Goal: Task Accomplishment & Management: Manage account settings

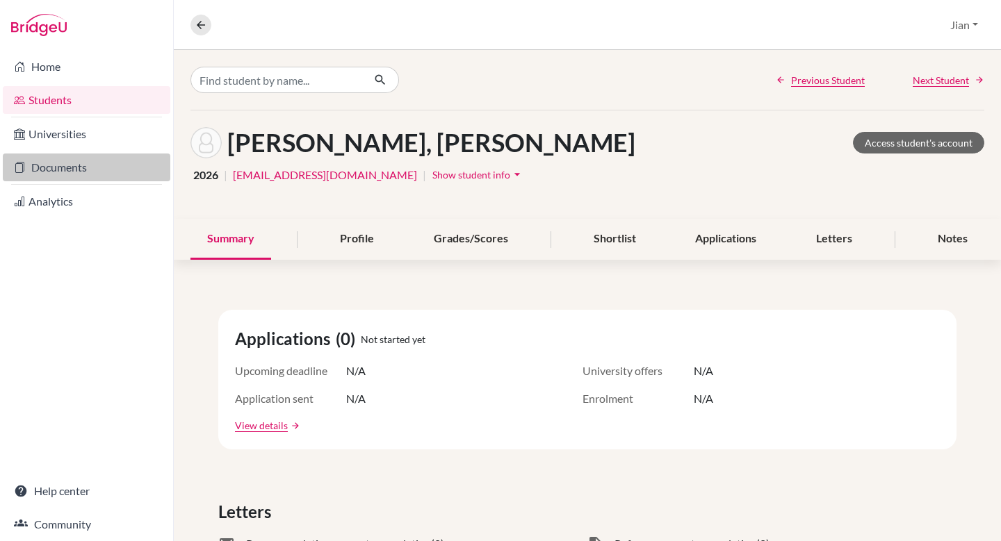
click at [52, 167] on link "Documents" at bounding box center [86, 168] width 167 height 28
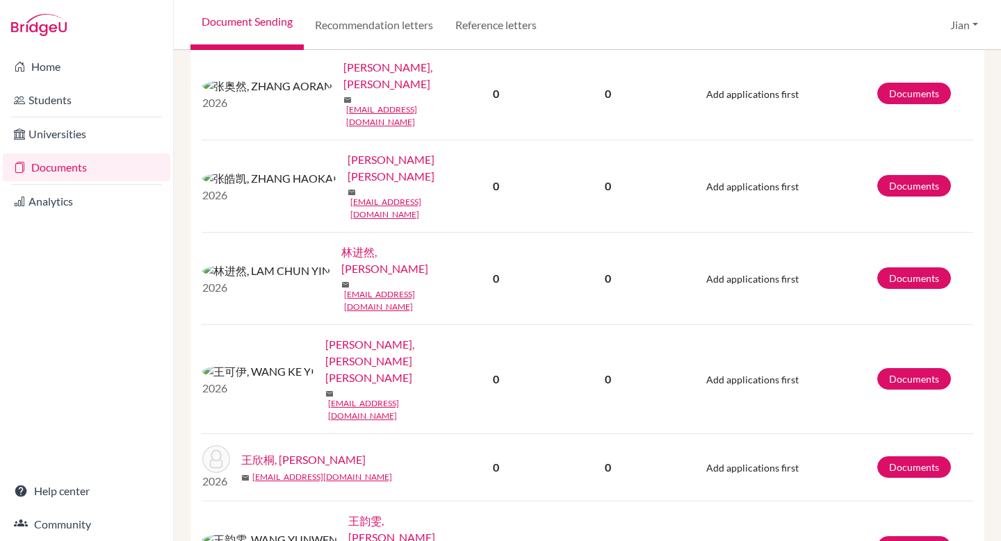
scroll to position [439, 0]
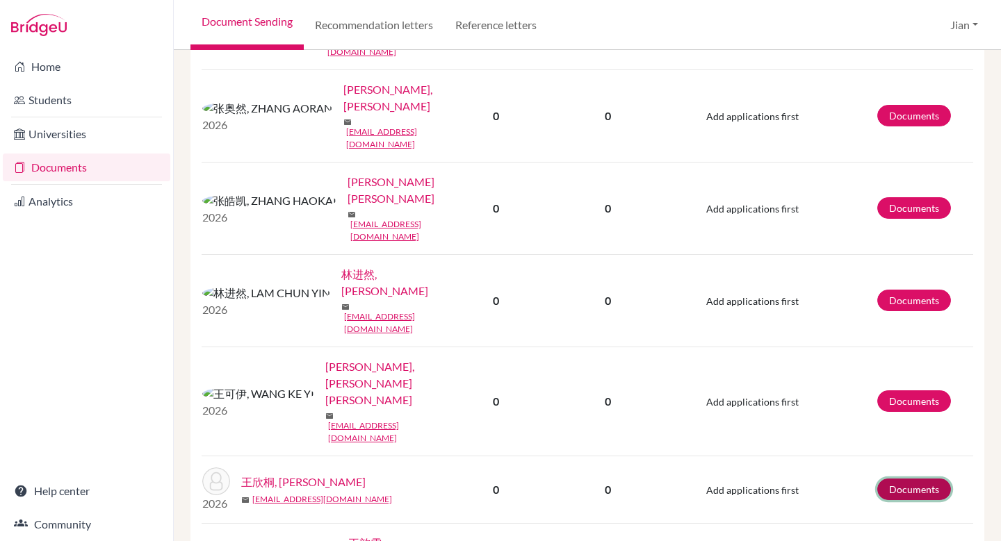
click at [912, 479] on link "Documents" at bounding box center [914, 490] width 74 height 22
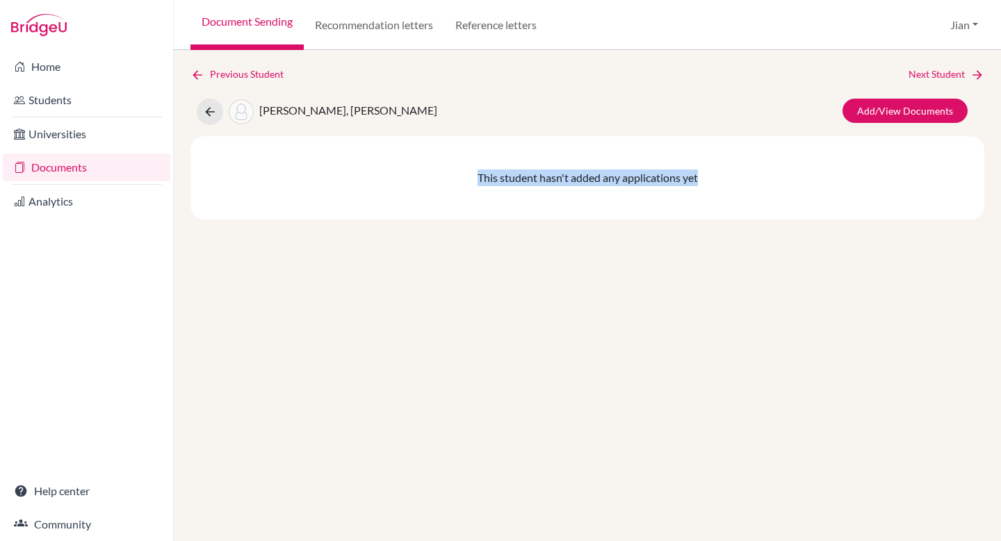
drag, startPoint x: 479, startPoint y: 177, endPoint x: 727, endPoint y: 174, distance: 248.1
click at [727, 174] on div "This student hasn't added any applications yet" at bounding box center [587, 177] width 794 height 83
click at [717, 178] on div "This student hasn't added any applications yet" at bounding box center [587, 177] width 794 height 83
click at [715, 174] on div "This student hasn't added any applications yet" at bounding box center [587, 177] width 794 height 83
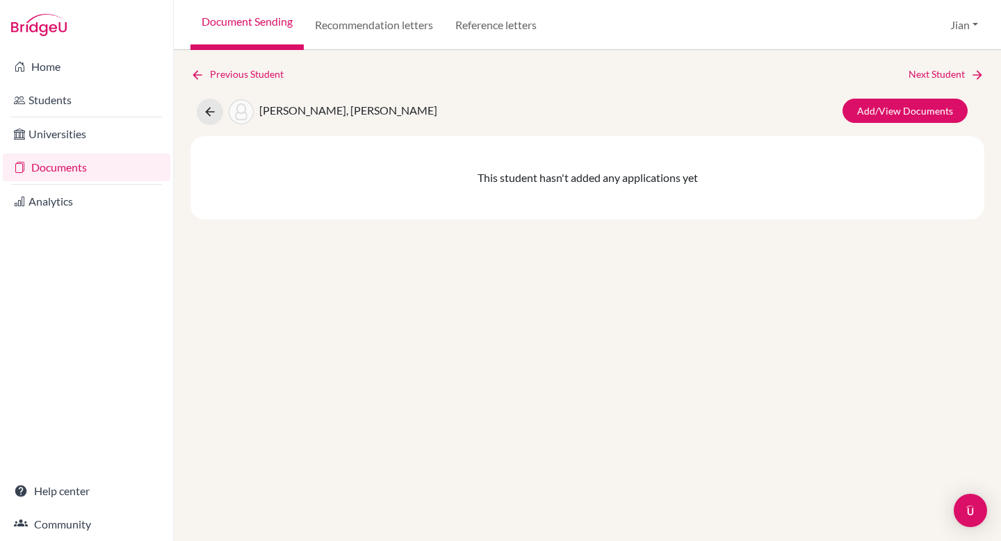
click at [621, 179] on div "This student hasn't added any applications yet" at bounding box center [587, 177] width 794 height 83
click at [563, 212] on div "This student hasn't added any applications yet" at bounding box center [587, 177] width 794 height 83
click at [461, 180] on div "This student hasn't added any applications yet" at bounding box center [587, 177] width 794 height 83
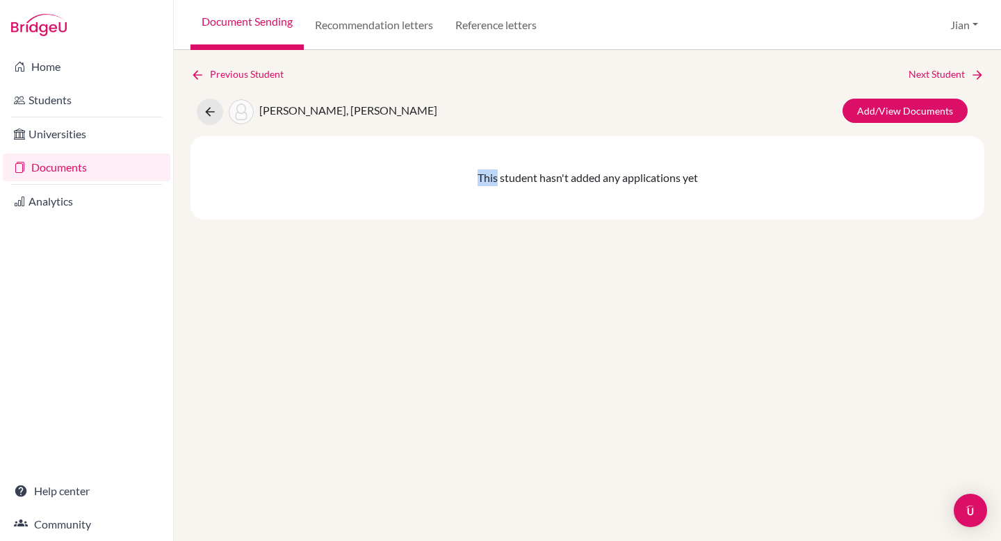
click at [461, 180] on div "This student hasn't added any applications yet" at bounding box center [587, 177] width 794 height 83
click at [513, 197] on div "This student hasn't added any applications yet" at bounding box center [587, 177] width 794 height 83
click at [444, 183] on div "This student hasn't added any applications yet" at bounding box center [587, 177] width 794 height 83
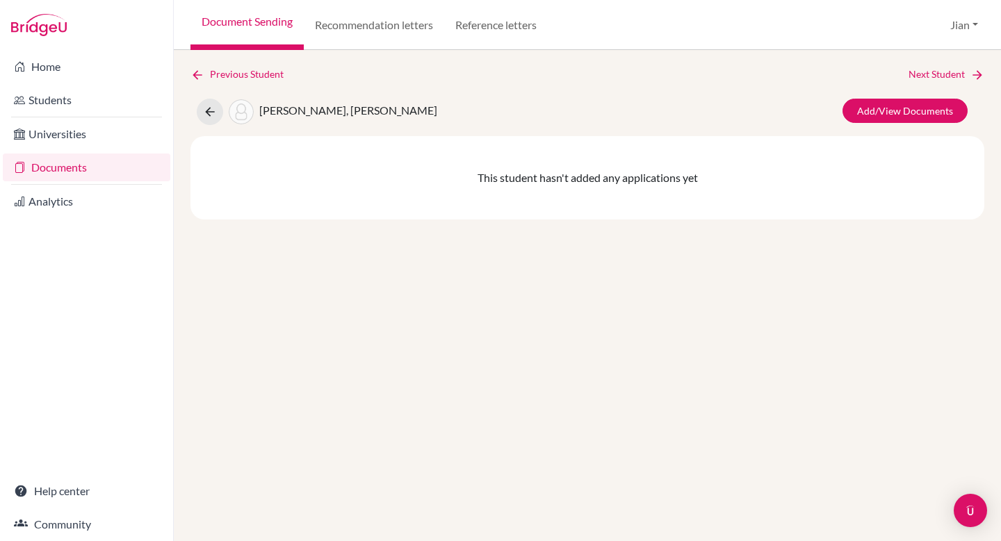
click at [401, 188] on div "This student hasn't added any applications yet" at bounding box center [587, 177] width 794 height 83
drag, startPoint x: 479, startPoint y: 176, endPoint x: 707, endPoint y: 176, distance: 228.6
click at [707, 176] on div "This student hasn't added any applications yet" at bounding box center [587, 177] width 794 height 83
click at [696, 186] on div "This student hasn't added any applications yet" at bounding box center [587, 177] width 794 height 83
click at [789, 167] on div "This student hasn't added any applications yet" at bounding box center [587, 177] width 794 height 83
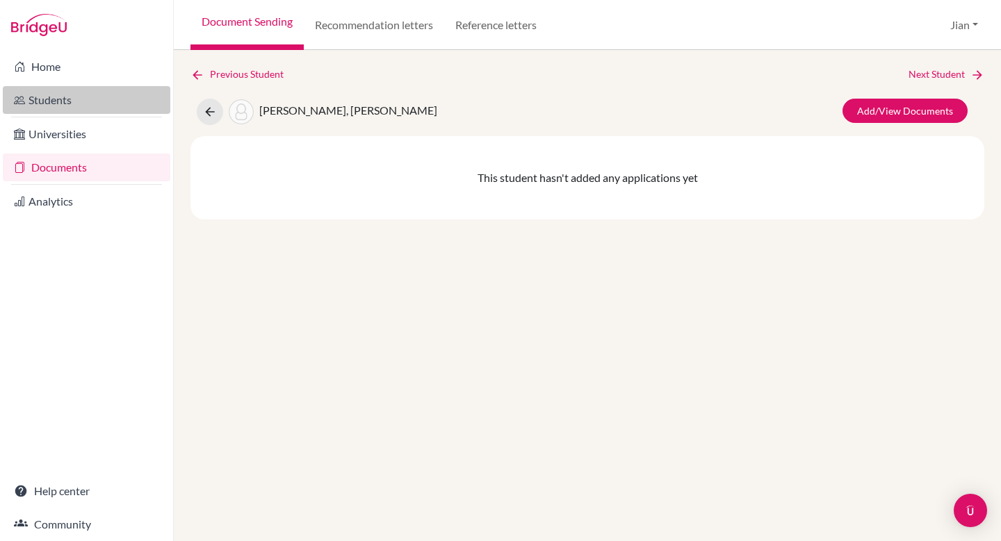
click at [45, 110] on link "Students" at bounding box center [86, 100] width 167 height 28
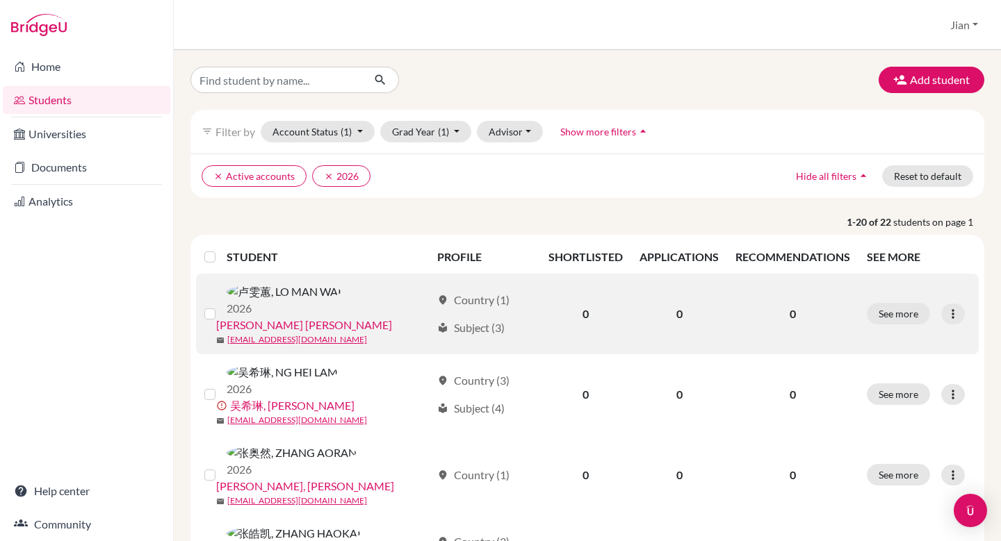
click at [335, 317] on link "[PERSON_NAME] [PERSON_NAME]" at bounding box center [304, 325] width 176 height 17
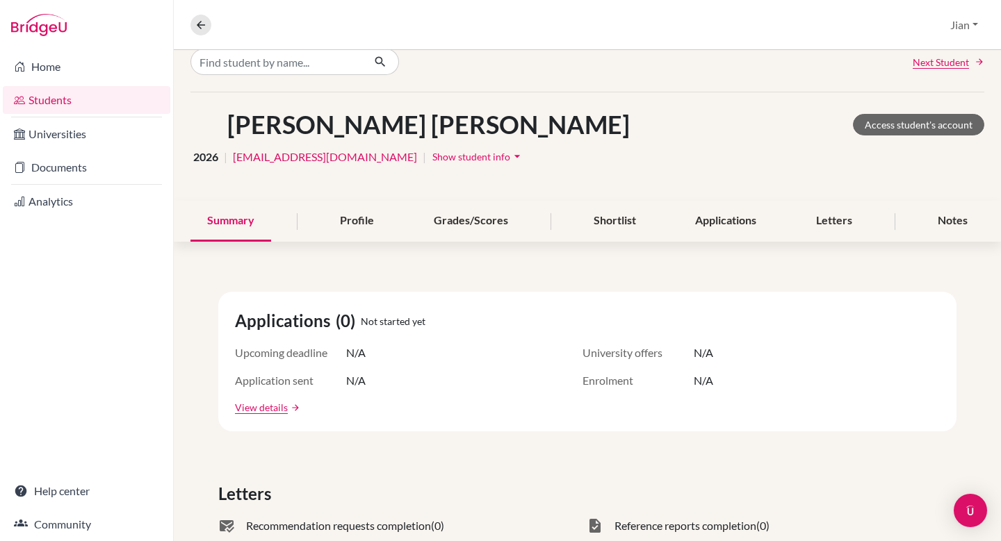
scroll to position [26, 0]
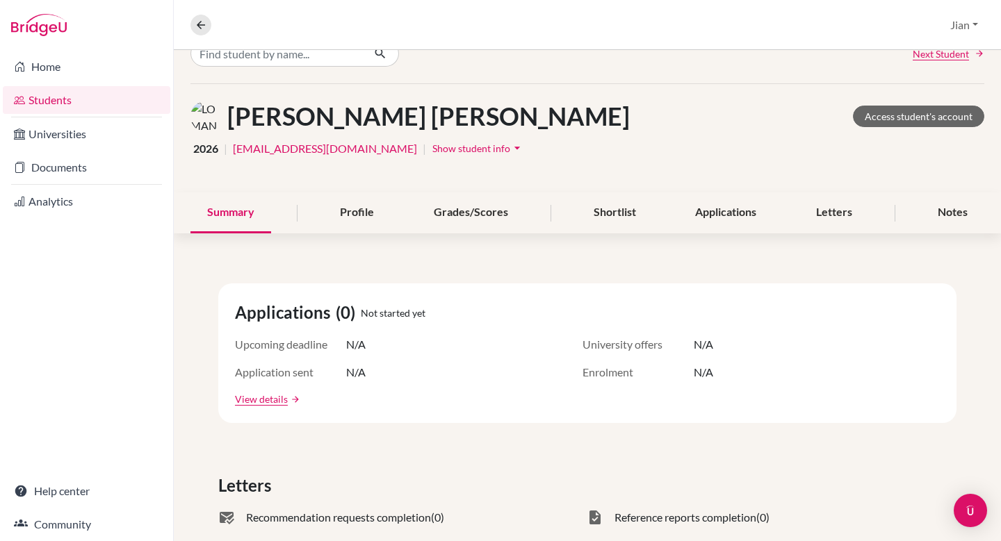
click at [432, 146] on span "Show student info" at bounding box center [471, 148] width 78 height 12
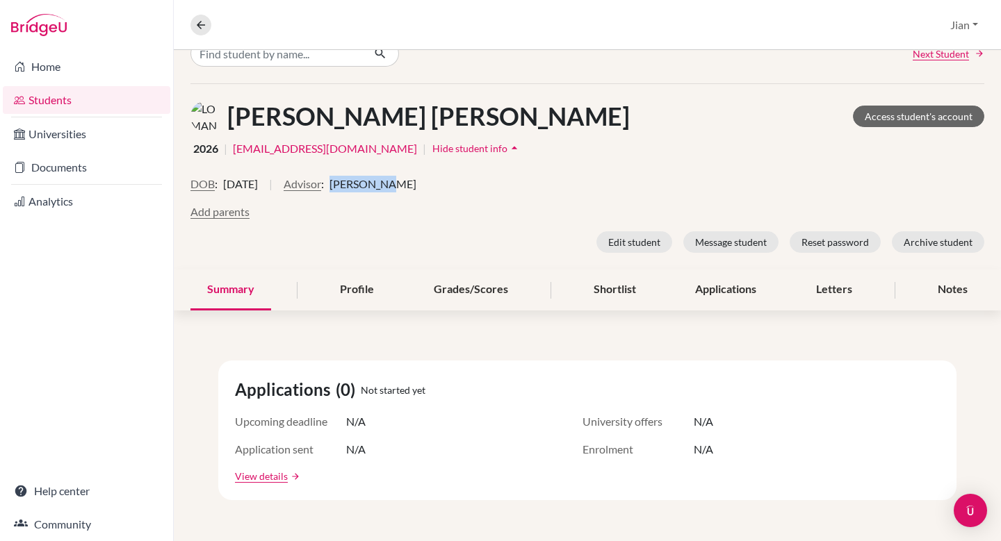
drag, startPoint x: 374, startPoint y: 186, endPoint x: 420, endPoint y: 188, distance: 46.6
click at [416, 188] on span "Jian Wang" at bounding box center [372, 184] width 87 height 17
click at [470, 226] on div "DOB : 28 August 2007 | Advisor : Jian Wang Add parents Edit student Message stu…" at bounding box center [587, 214] width 794 height 77
click at [54, 69] on link "Home" at bounding box center [86, 67] width 167 height 28
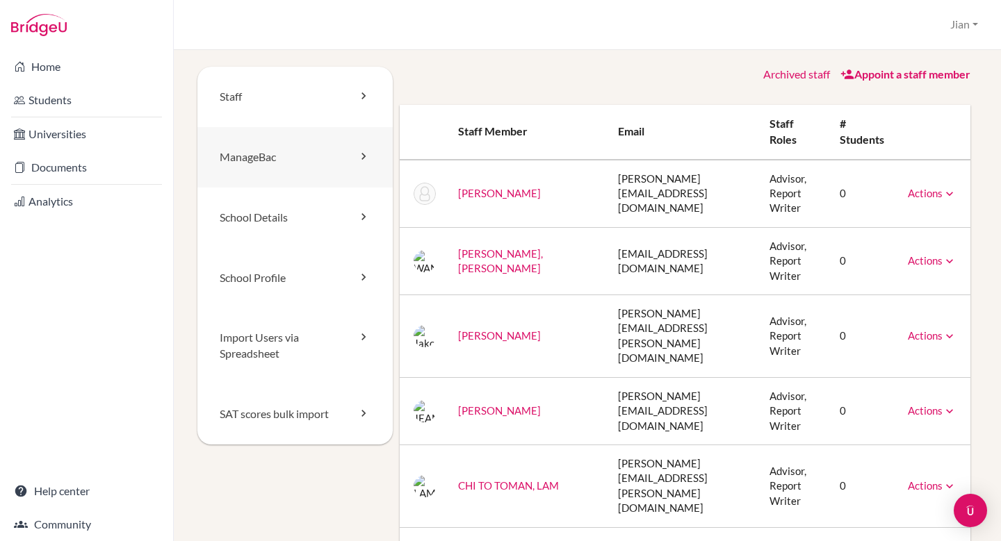
click at [338, 156] on link "ManageBac" at bounding box center [294, 157] width 195 height 60
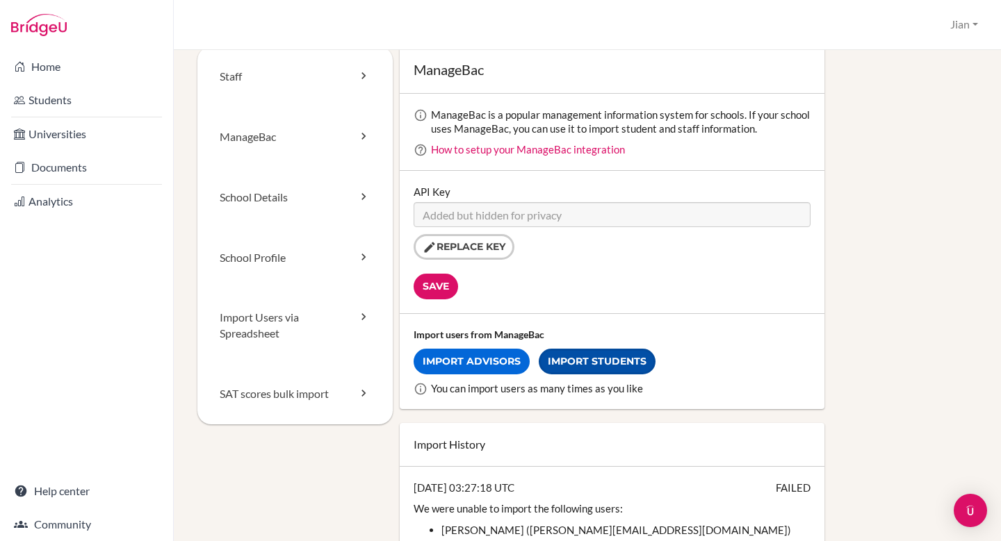
scroll to position [24, 0]
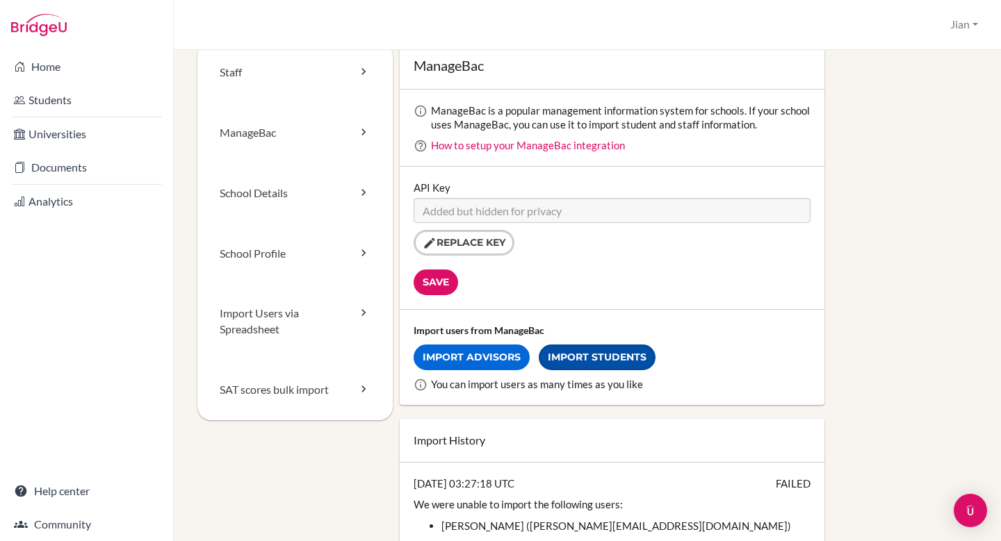
click at [598, 354] on link "Import Students" at bounding box center [597, 358] width 117 height 26
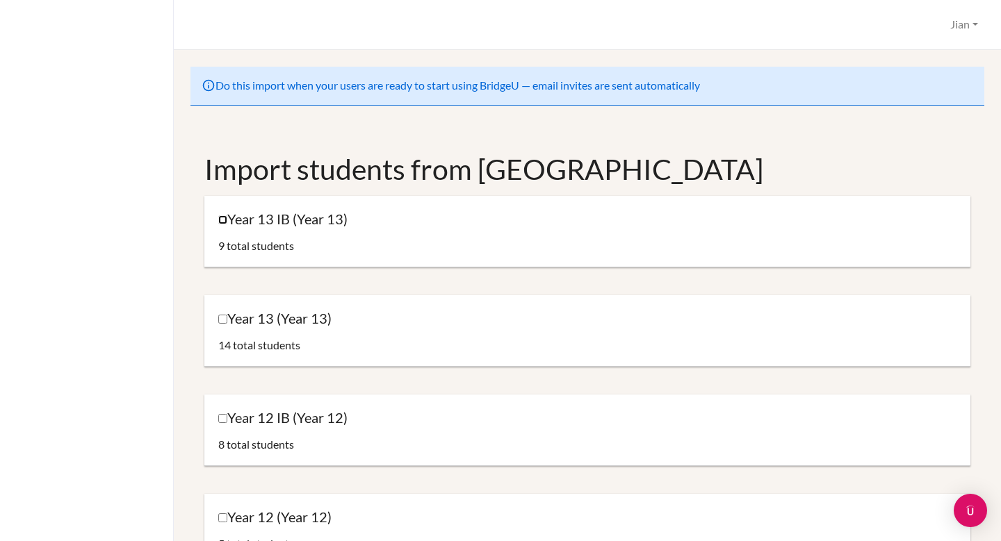
click at [222, 219] on input "Year 13 IB (Year 13)" at bounding box center [222, 219] width 9 height 9
checkbox input "true"
click at [221, 320] on input "Year 13 (Year 13)" at bounding box center [222, 319] width 9 height 9
checkbox input "true"
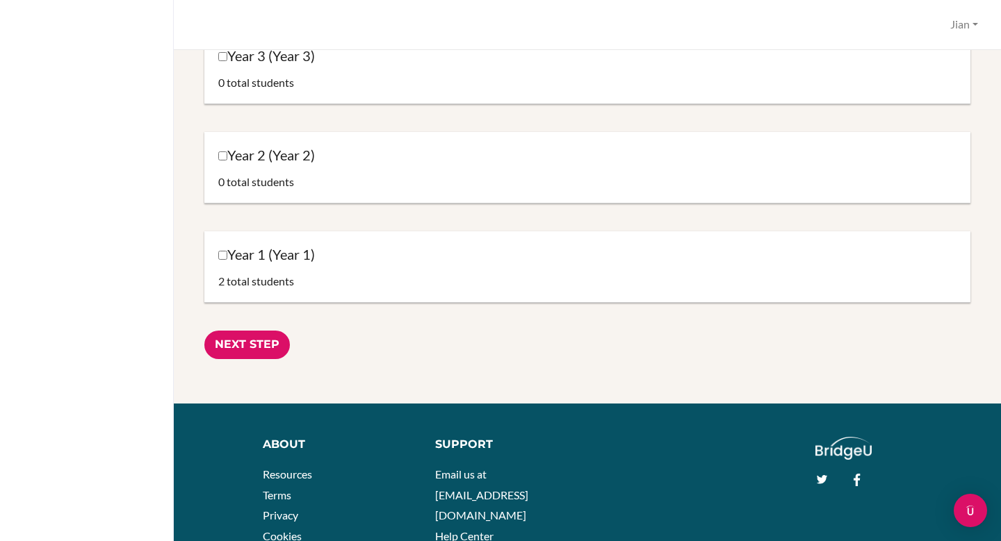
scroll to position [1364, 0]
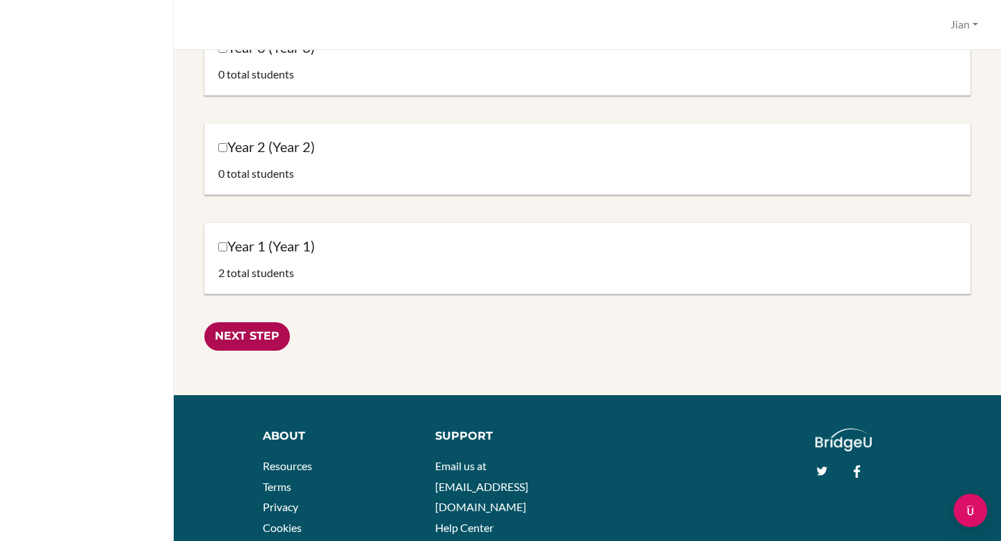
click at [247, 339] on input "Next Step" at bounding box center [246, 336] width 85 height 28
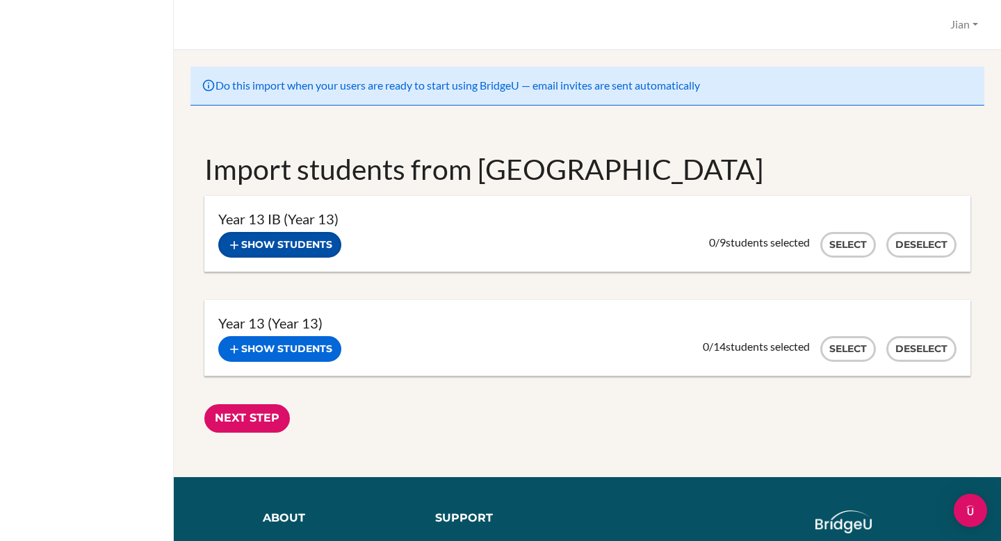
click at [268, 248] on button "Show students" at bounding box center [279, 245] width 123 height 26
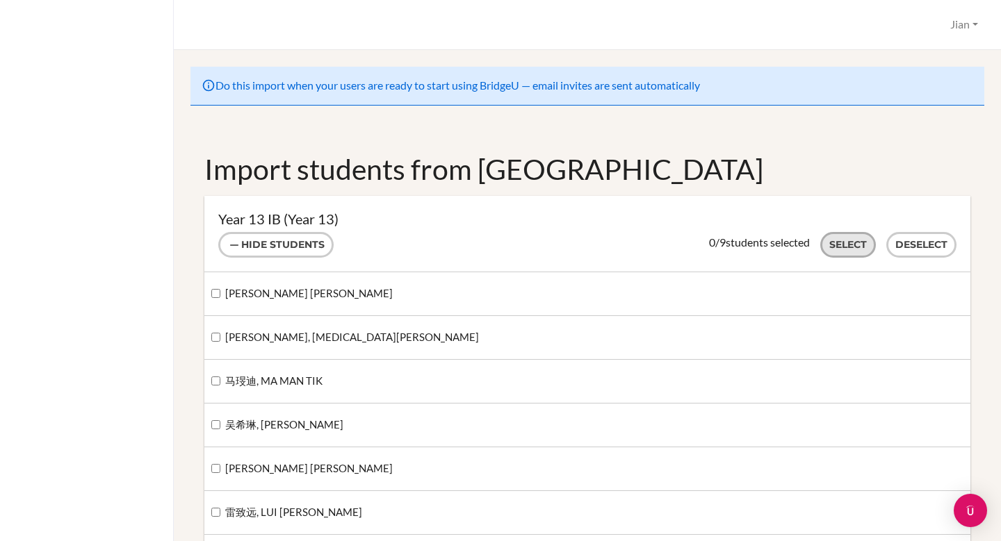
click at [832, 240] on button "Select" at bounding box center [848, 245] width 56 height 26
checkbox input "true"
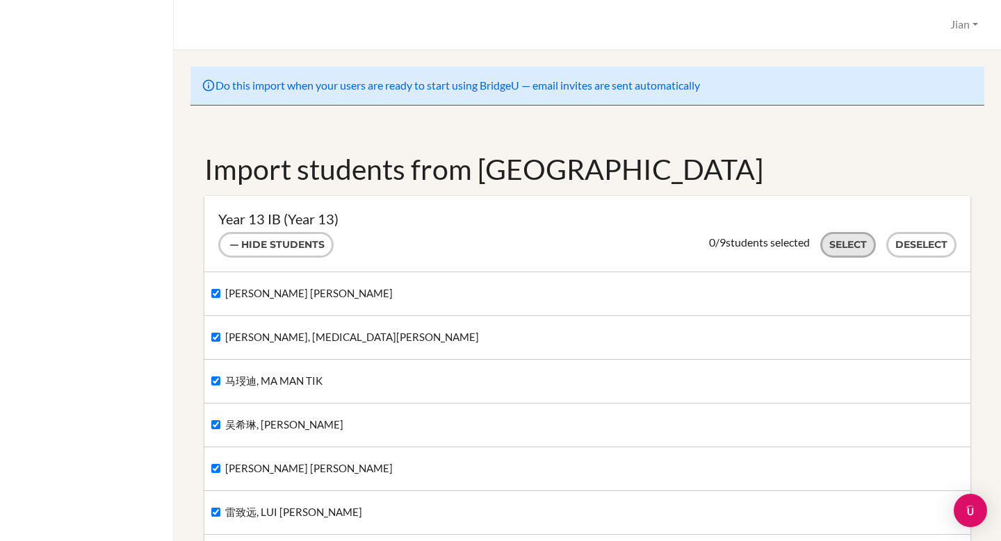
checkbox input "true"
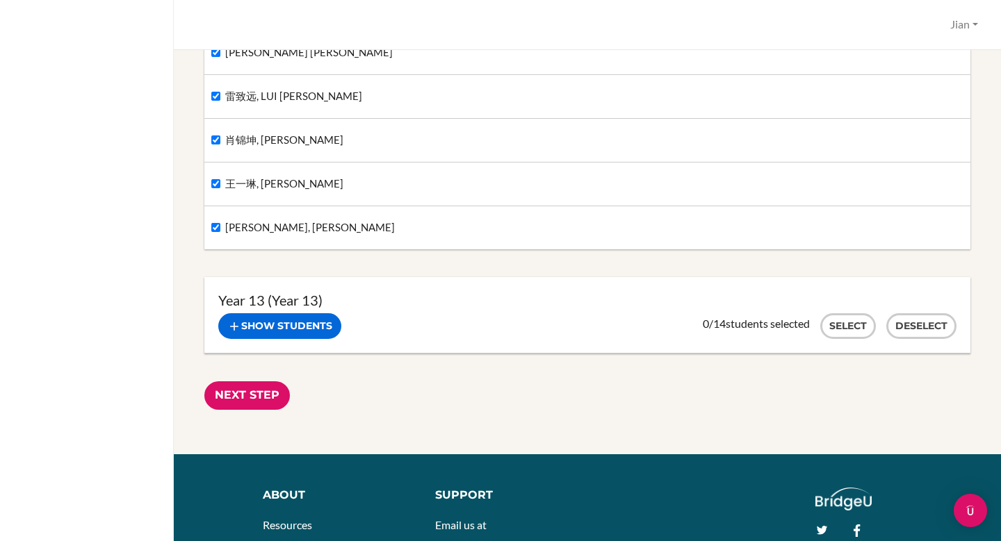
scroll to position [557, 0]
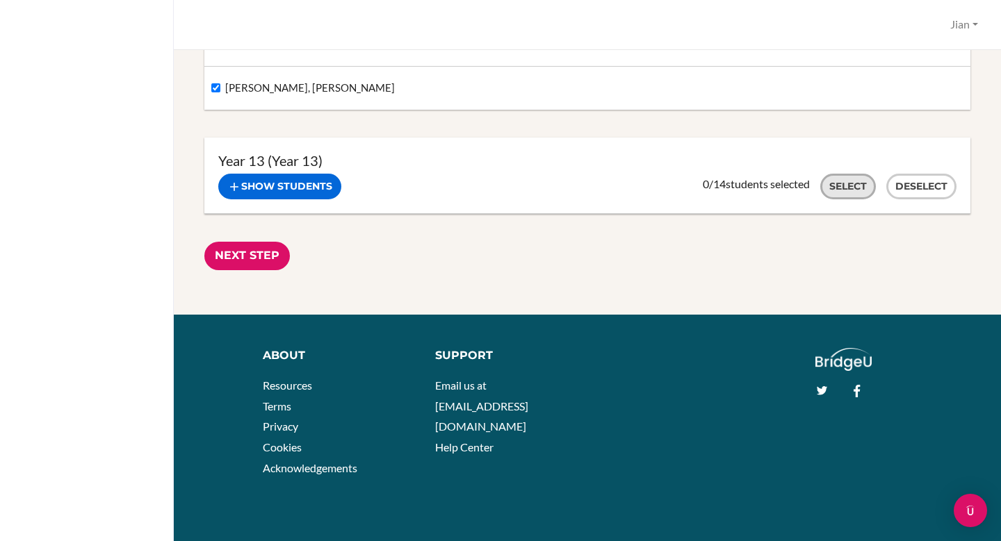
click at [841, 186] on button "Select" at bounding box center [848, 187] width 56 height 26
click at [246, 247] on input "Next Step" at bounding box center [246, 256] width 85 height 28
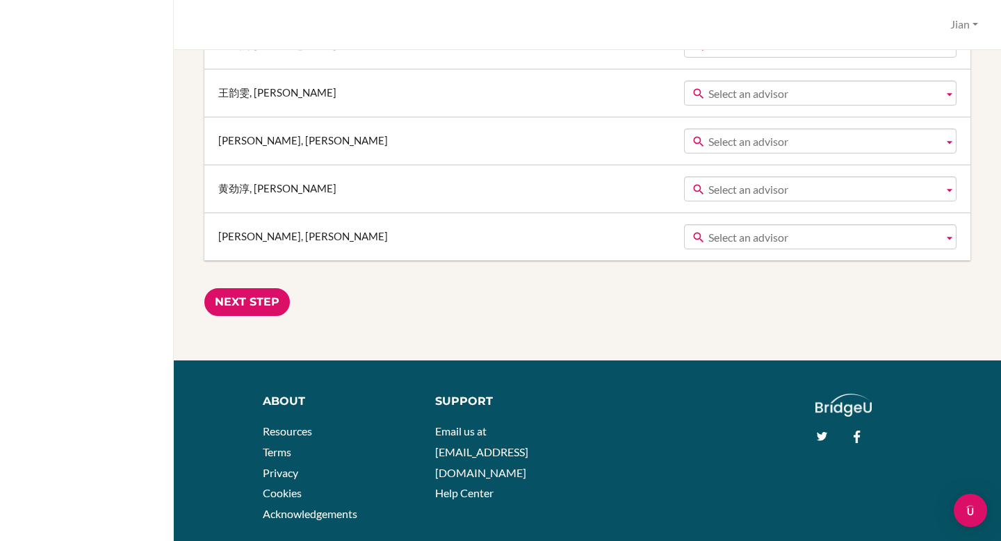
scroll to position [1319, 0]
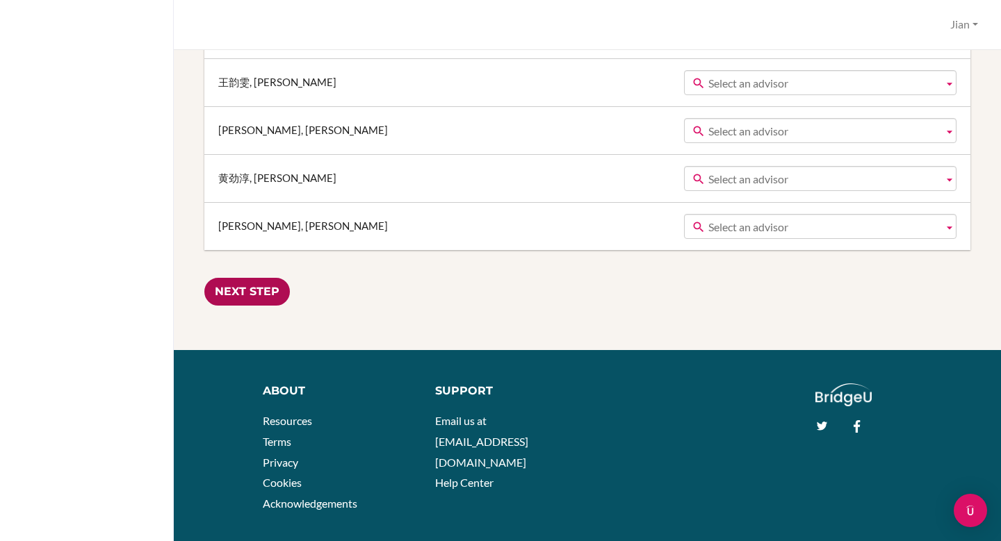
click at [257, 297] on input "Next Step" at bounding box center [246, 292] width 85 height 28
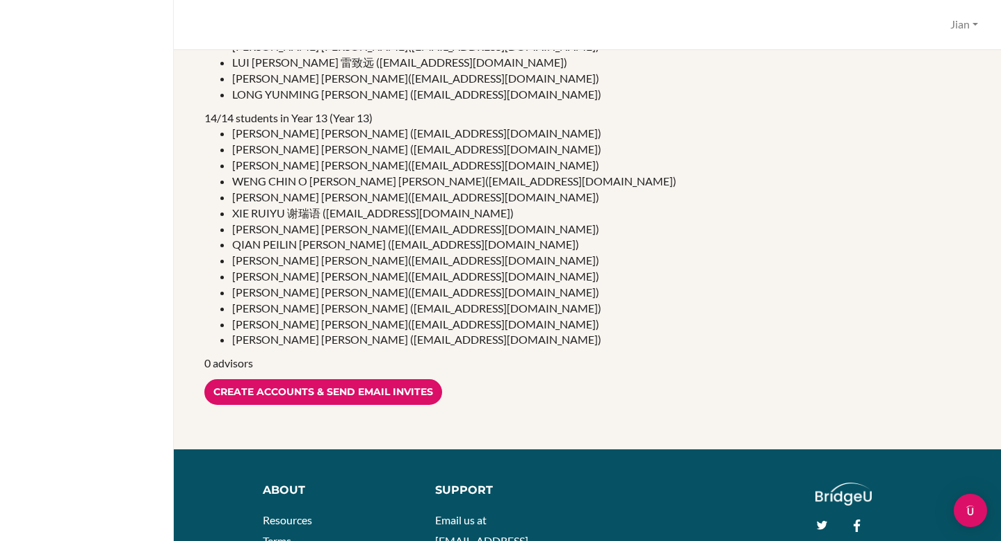
scroll to position [409, 0]
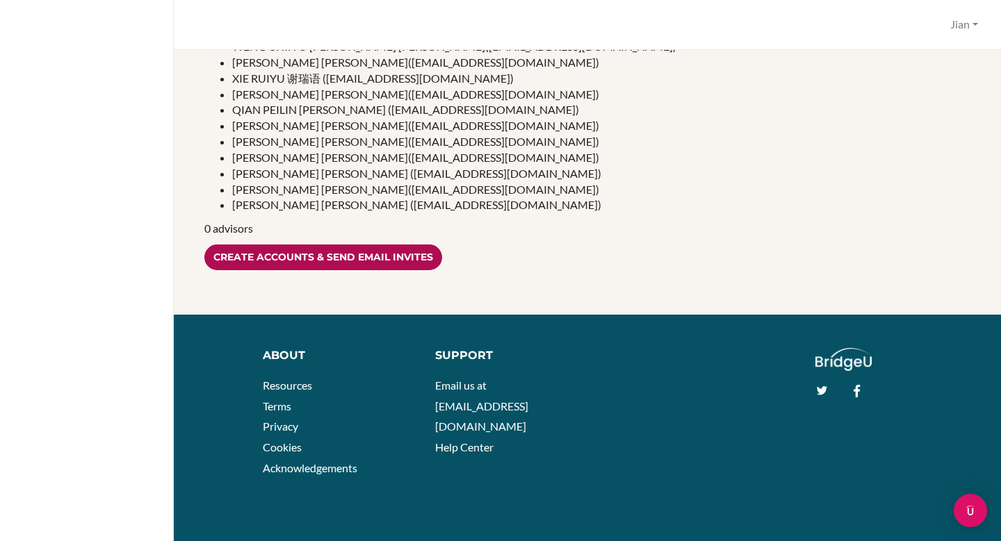
click at [350, 259] on input "Create accounts & send email invites" at bounding box center [323, 258] width 238 height 26
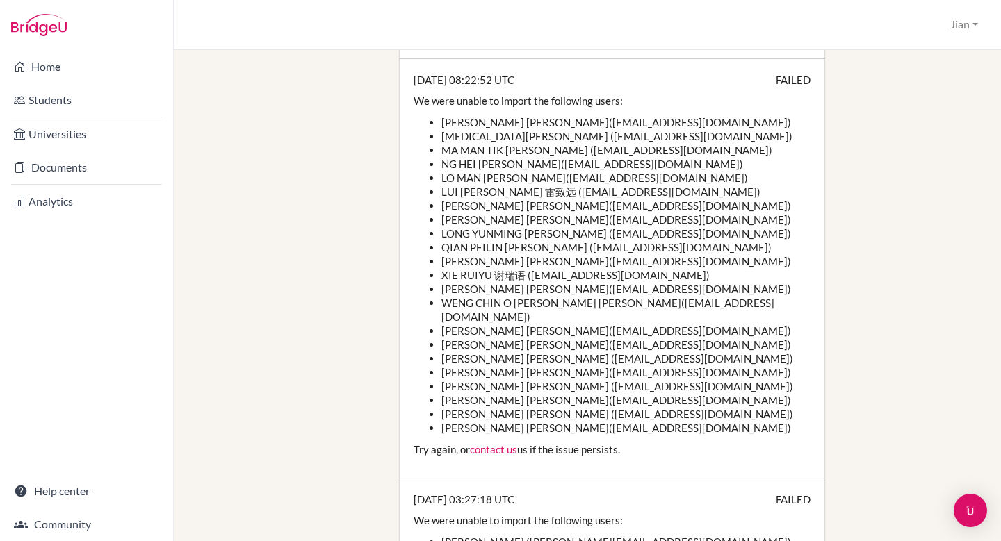
scroll to position [429, 0]
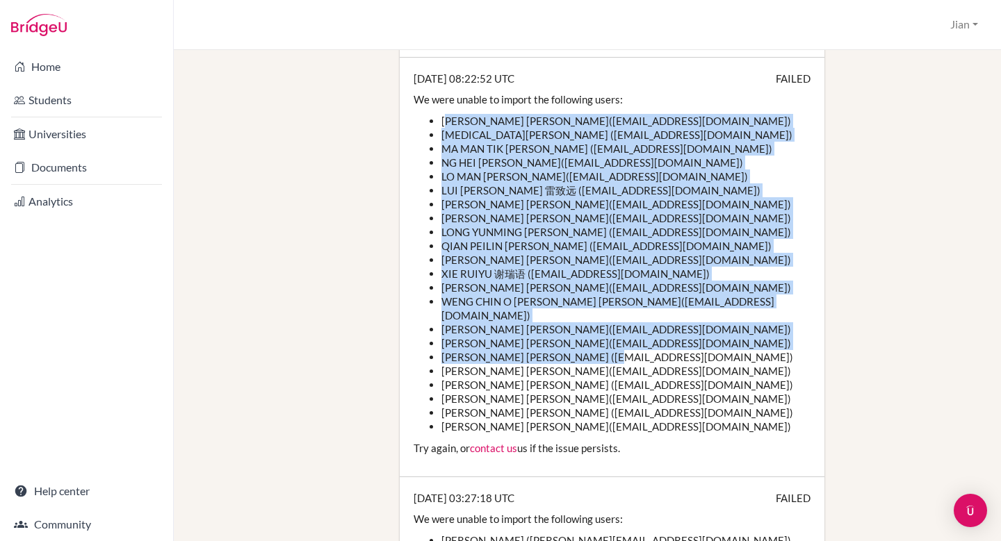
drag, startPoint x: 445, startPoint y: 126, endPoint x: 627, endPoint y: 349, distance: 288.4
click at [627, 349] on ul "ZHANG HAOKAI 张皓凯 (zhk@hanacademy.edu.hk) TAO LI 陶李 (tl@hanacademy.edu.hk) MA MA…" at bounding box center [611, 274] width 397 height 320
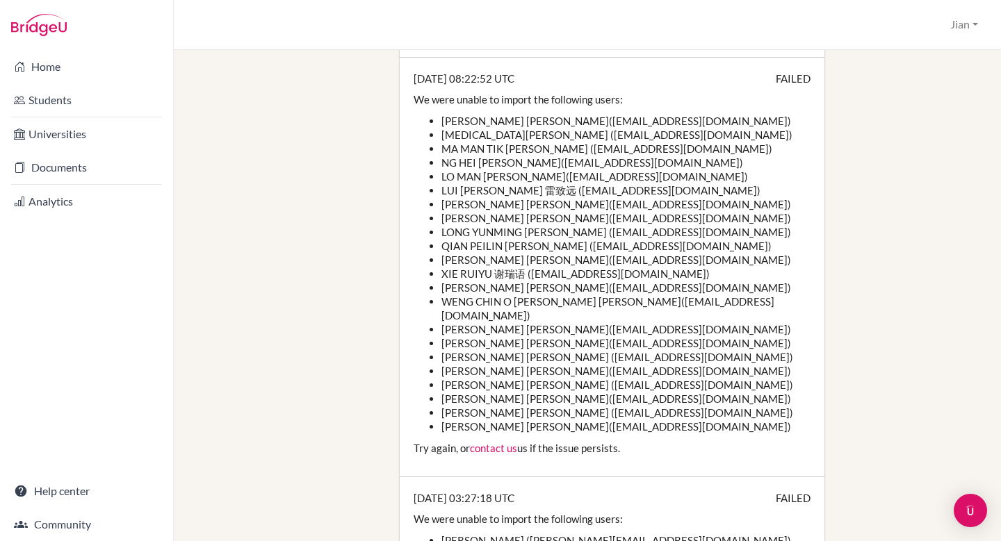
click at [711, 406] on li "CHEN YILE 陈以勒 (cyl1@hanacademy.edu.hk)" at bounding box center [625, 413] width 369 height 14
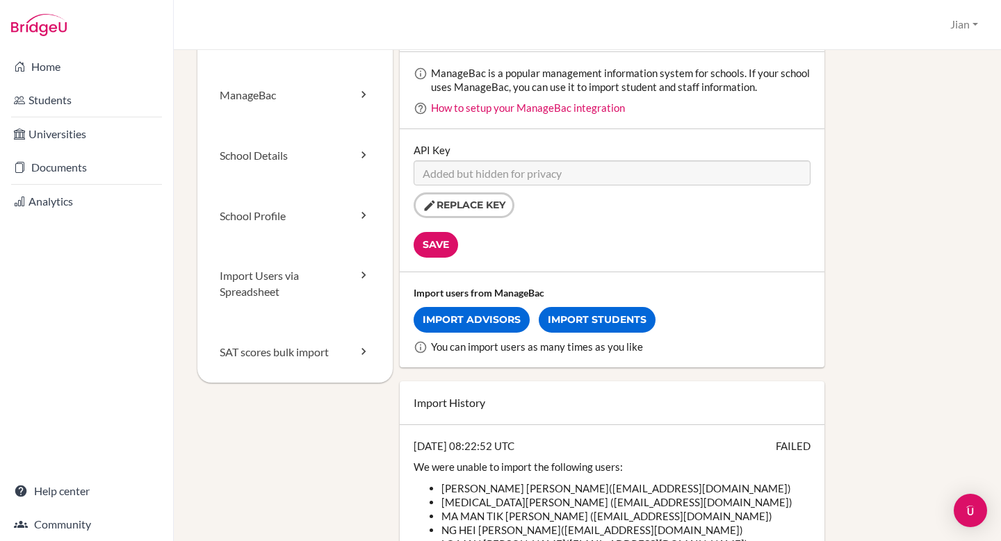
scroll to position [0, 0]
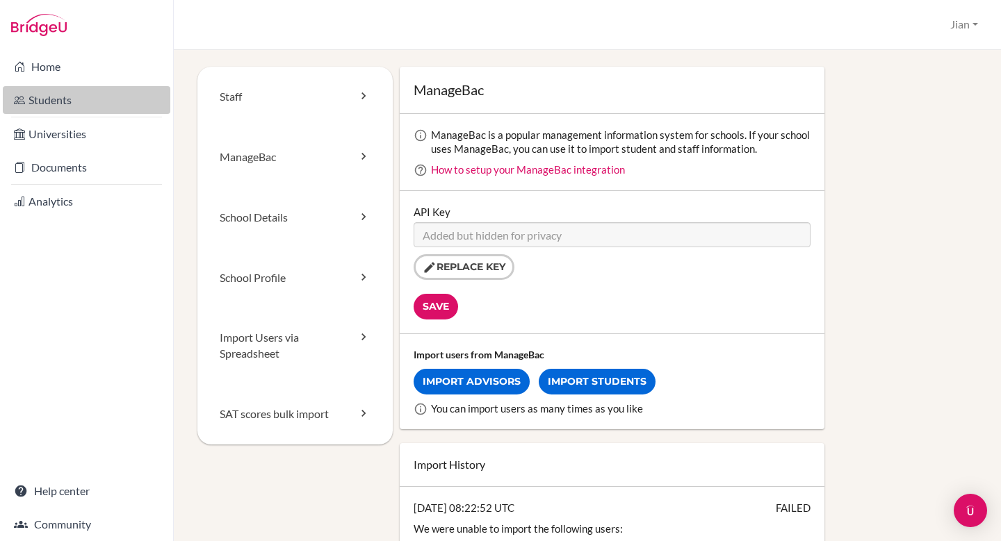
click at [58, 110] on link "Students" at bounding box center [86, 100] width 167 height 28
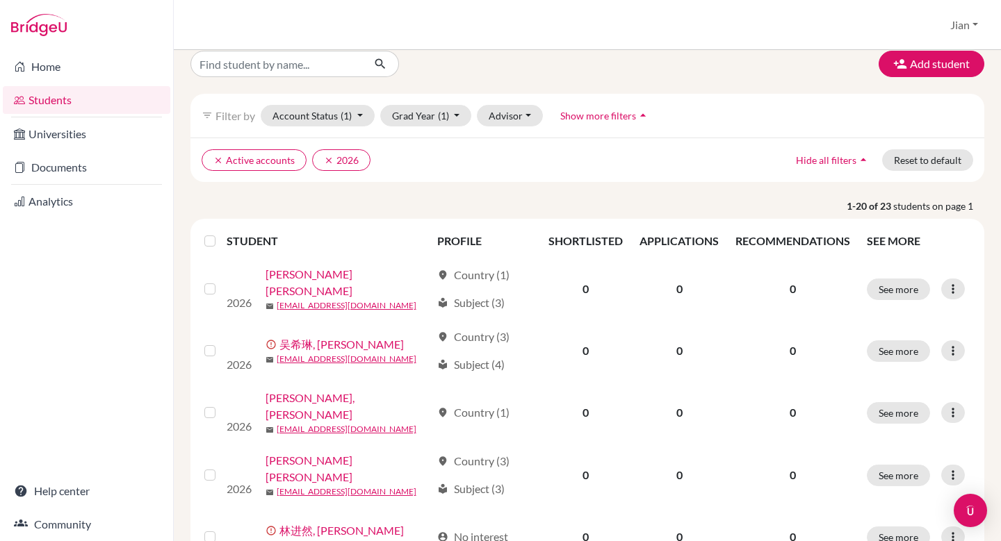
scroll to position [19, 0]
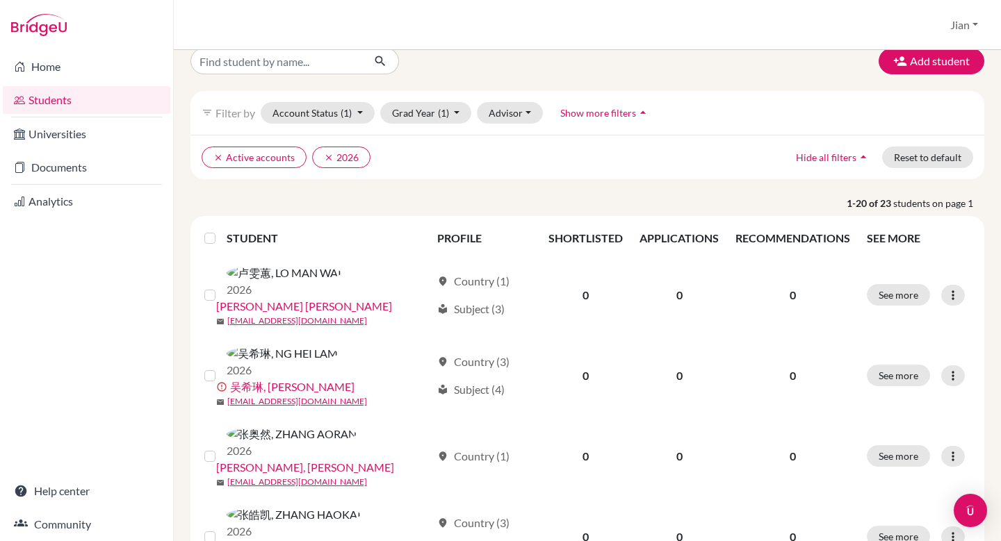
click at [221, 230] on label at bounding box center [221, 230] width 0 height 0
click at [0, 0] on input "checkbox" at bounding box center [0, 0] width 0 height 0
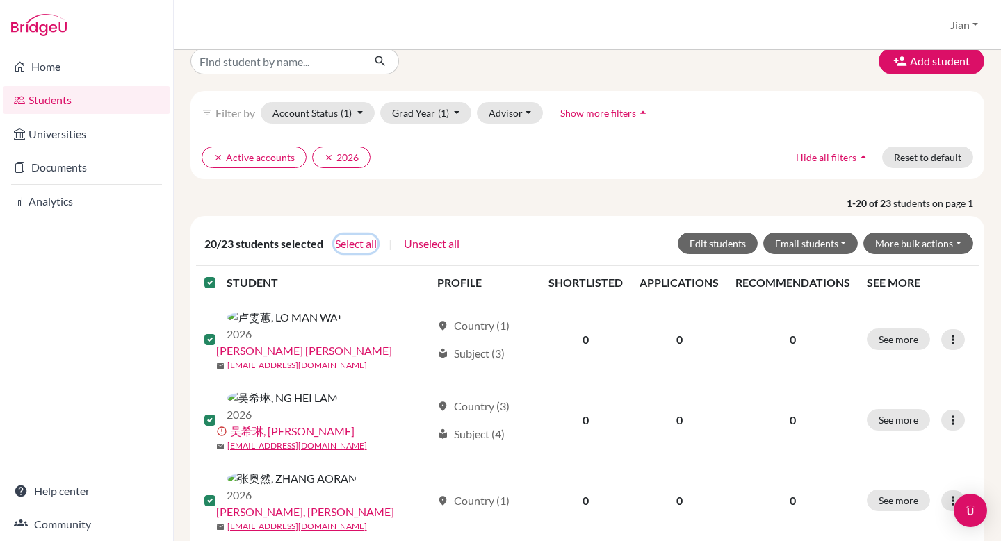
click at [361, 240] on button "Select all" at bounding box center [355, 244] width 43 height 18
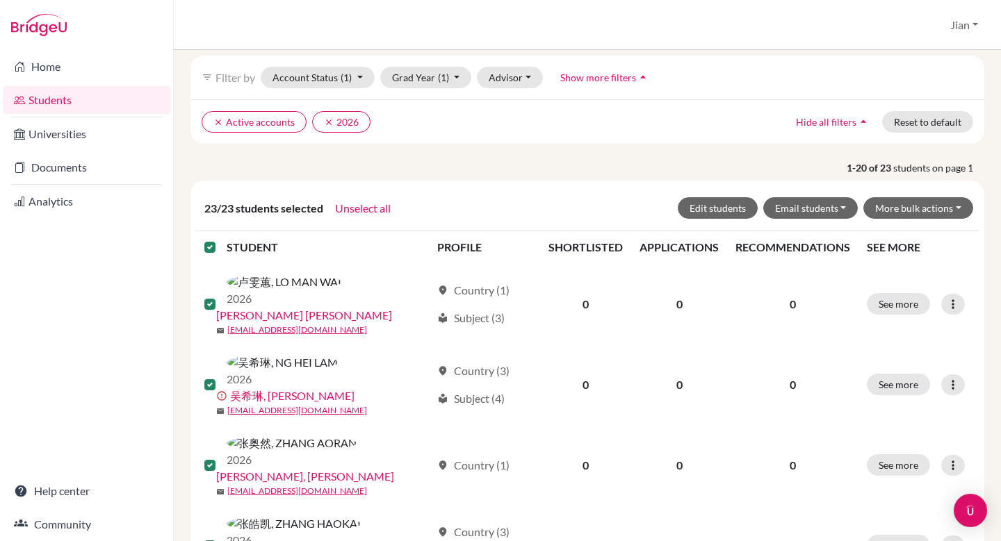
scroll to position [56, 0]
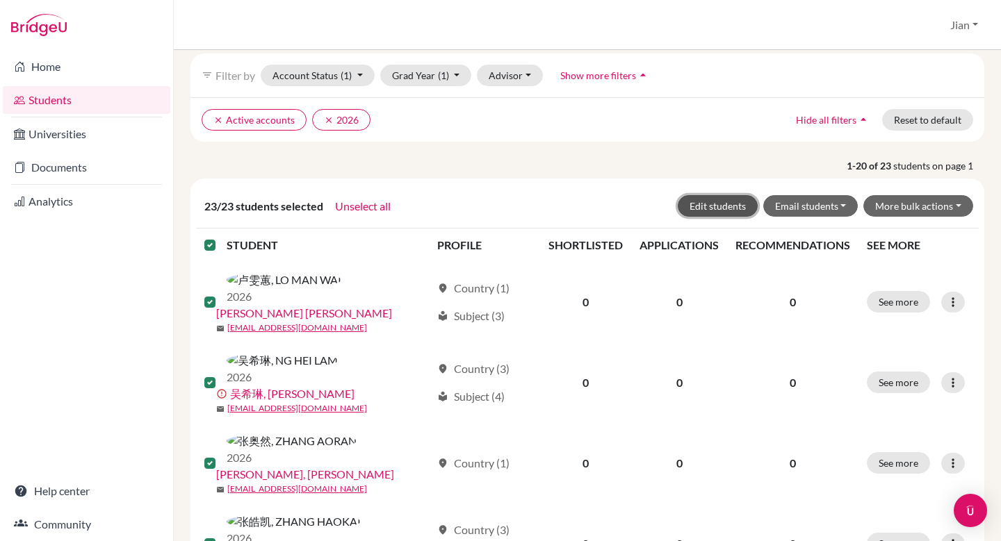
click at [729, 208] on button "Edit students" at bounding box center [718, 206] width 80 height 22
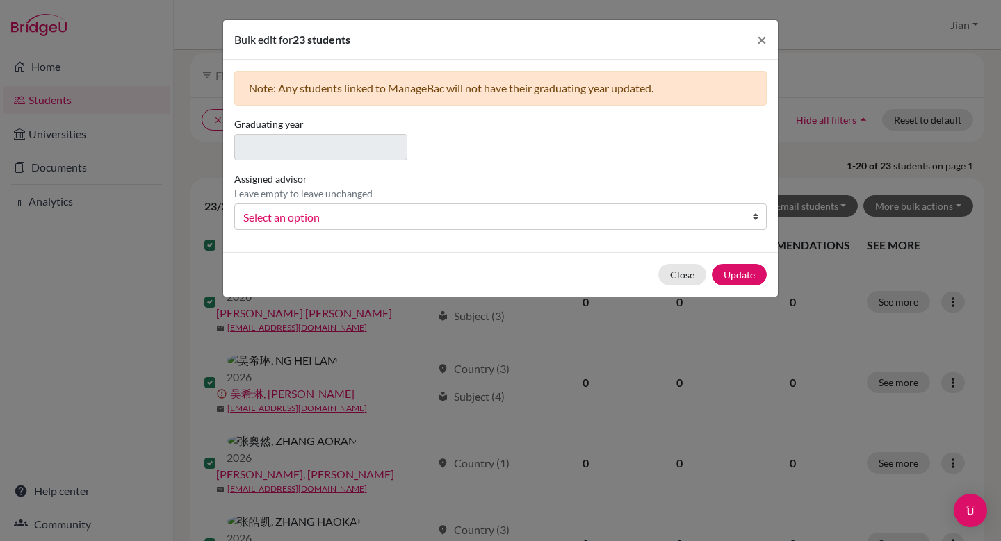
click at [371, 220] on span "Select an option" at bounding box center [491, 217] width 496 height 18
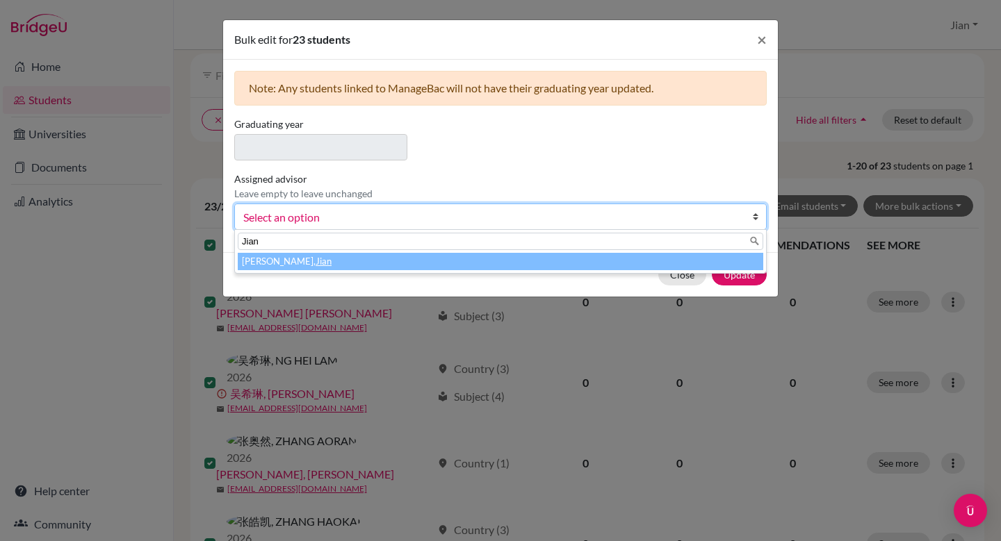
type input "Jian"
click at [315, 261] on em "Jian" at bounding box center [323, 261] width 16 height 11
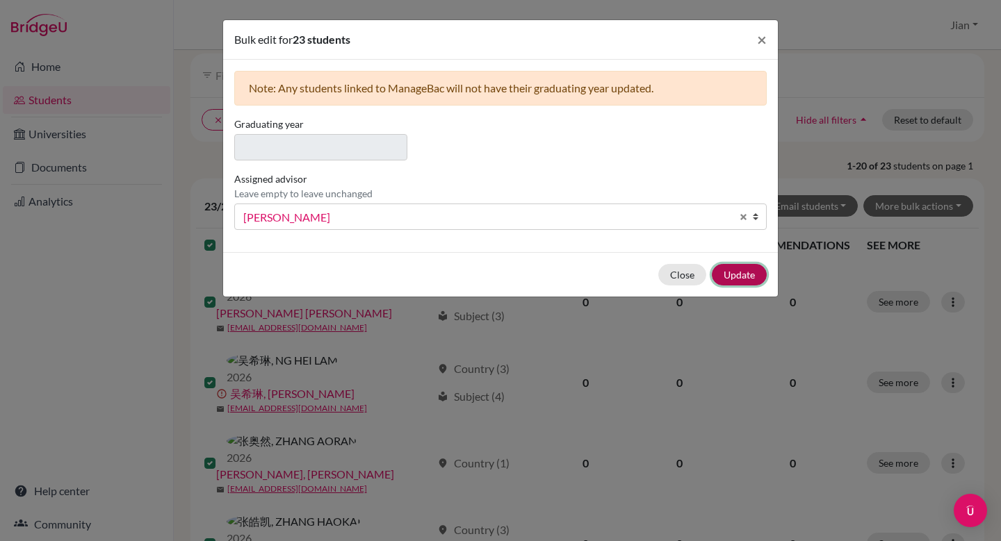
click at [732, 272] on button "Update" at bounding box center [739, 275] width 55 height 22
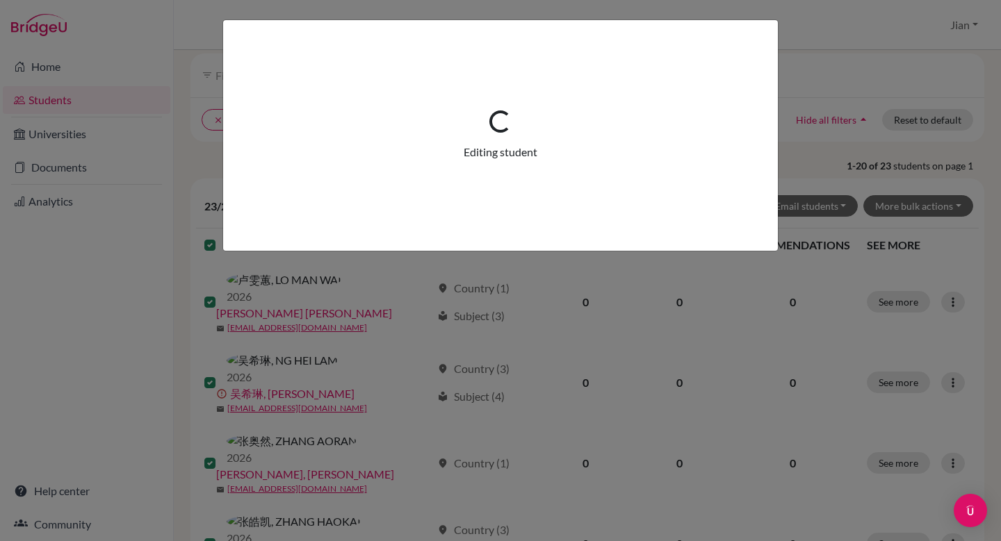
scroll to position [0, 0]
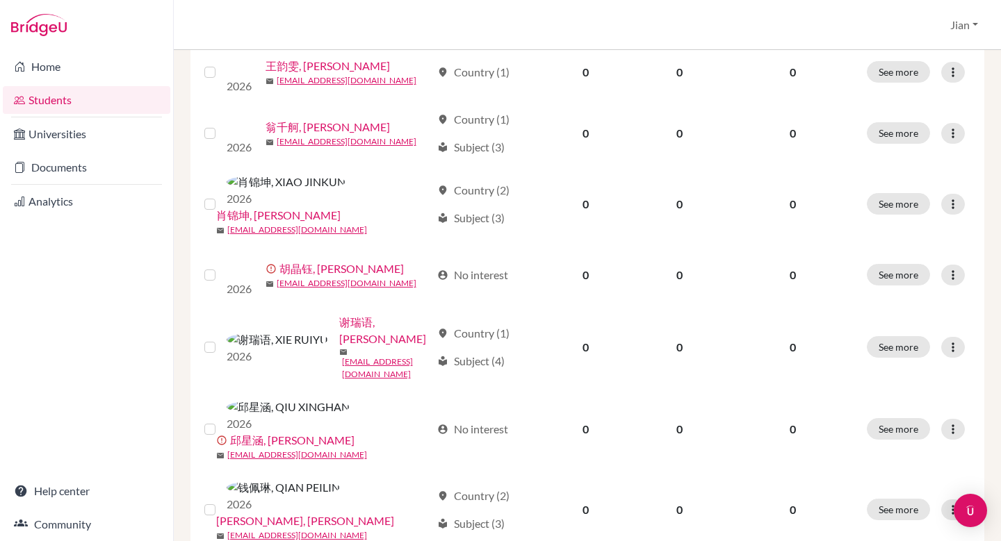
scroll to position [855, 0]
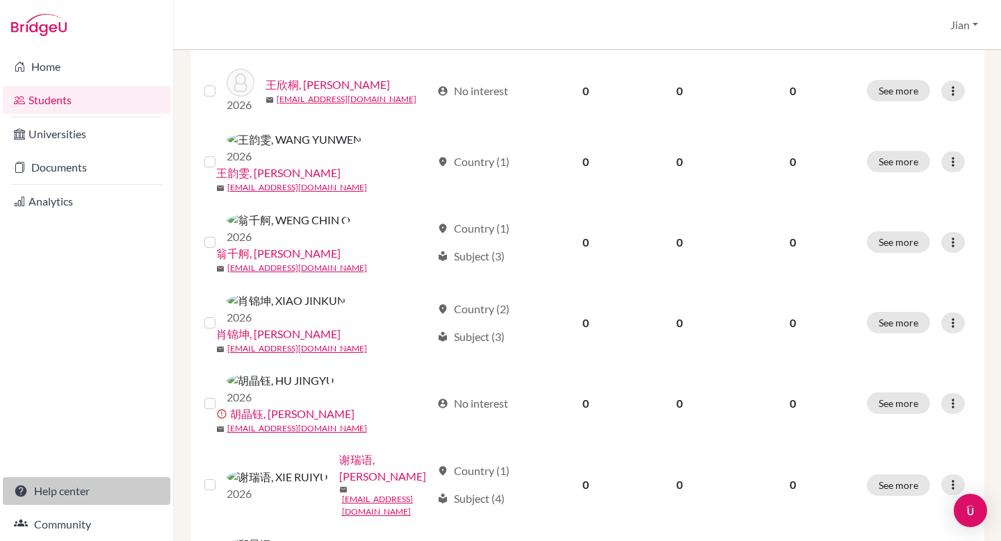
click at [79, 488] on link "Help center" at bounding box center [86, 491] width 167 height 28
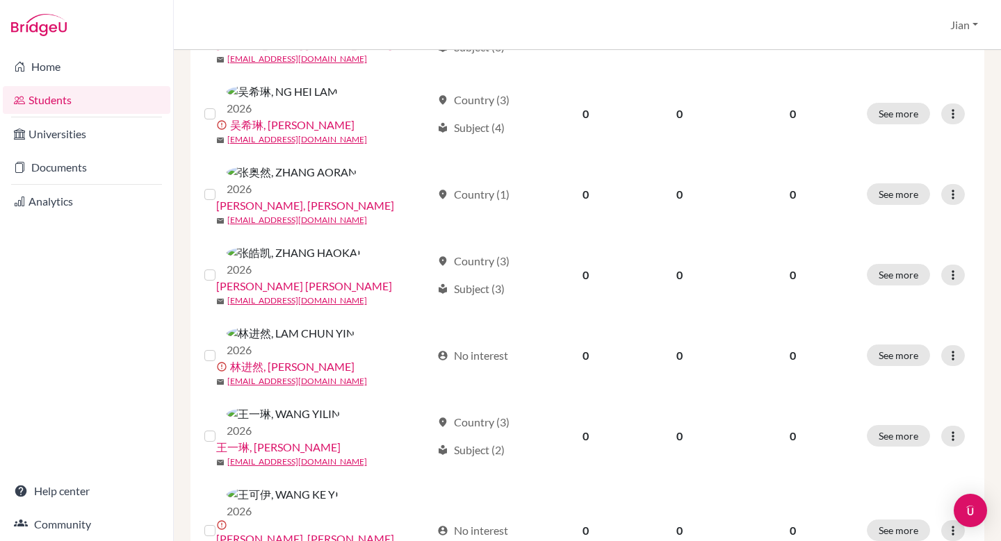
scroll to position [0, 0]
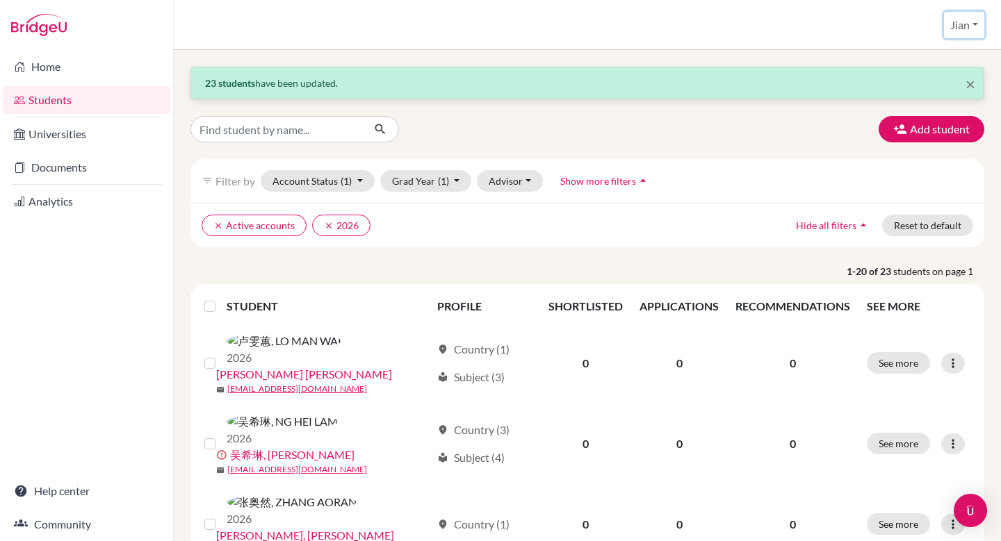
click at [972, 28] on button "Jian" at bounding box center [964, 25] width 40 height 26
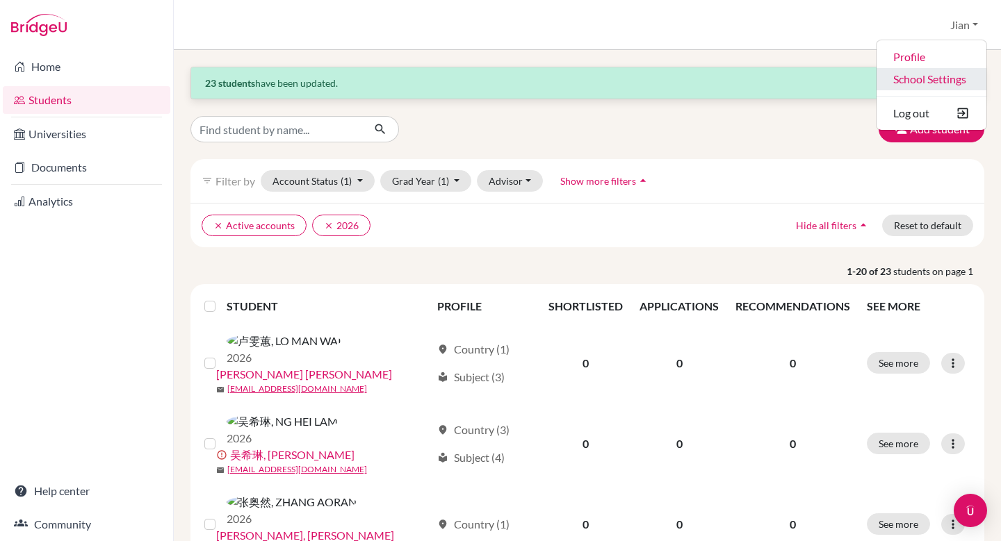
click at [927, 84] on link "School Settings" at bounding box center [931, 79] width 110 height 22
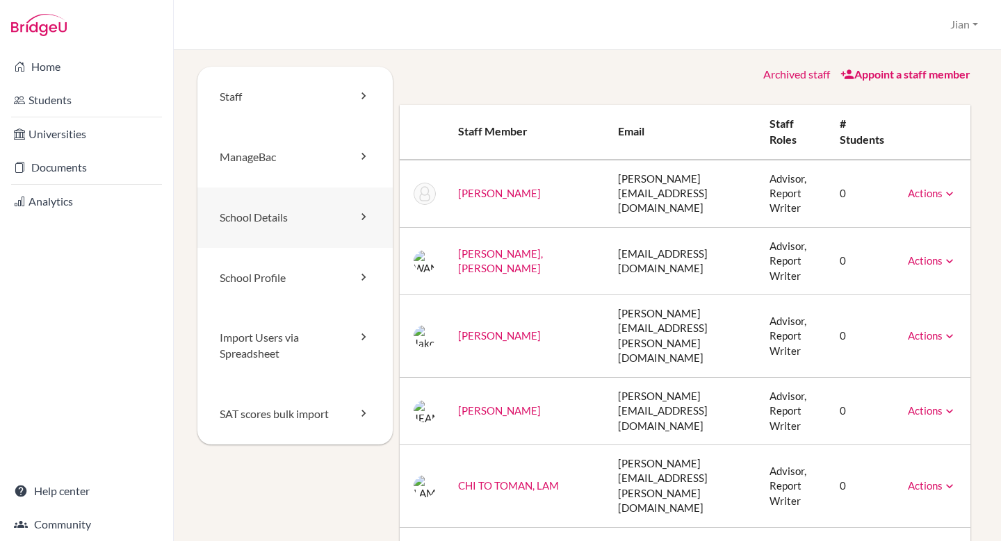
click at [270, 217] on link "School Details" at bounding box center [294, 218] width 195 height 60
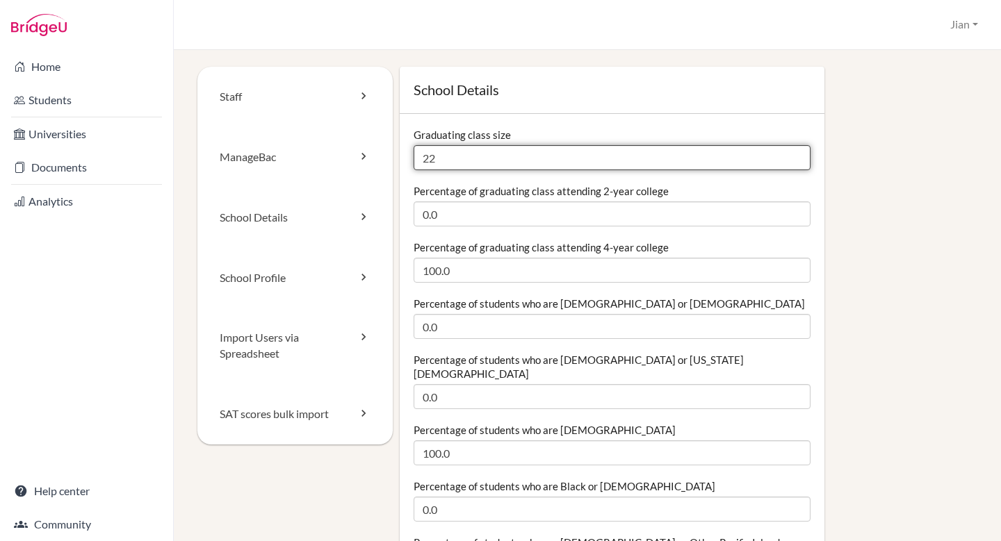
click at [470, 158] on input "22" at bounding box center [611, 157] width 397 height 25
type input "23"
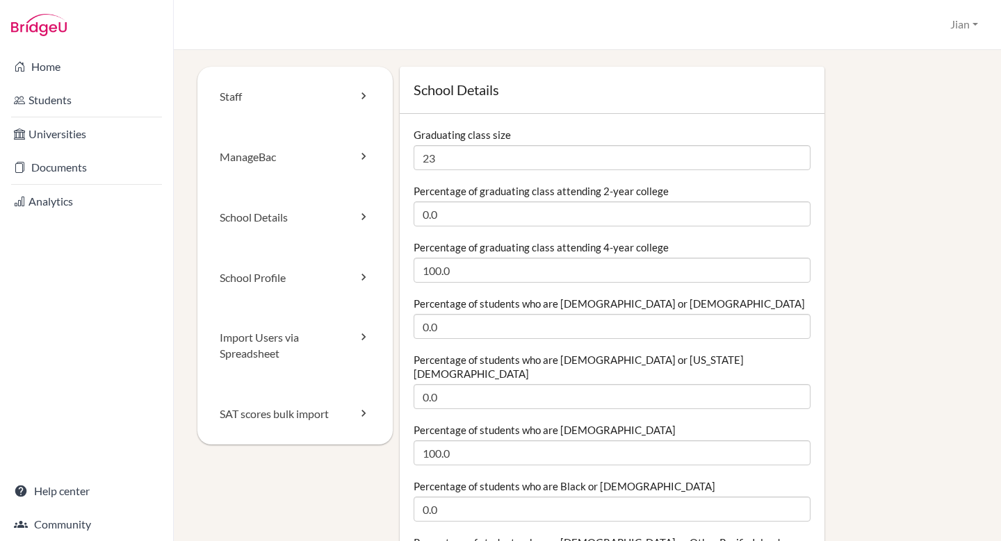
click at [339, 285] on link "School Profile" at bounding box center [294, 278] width 195 height 60
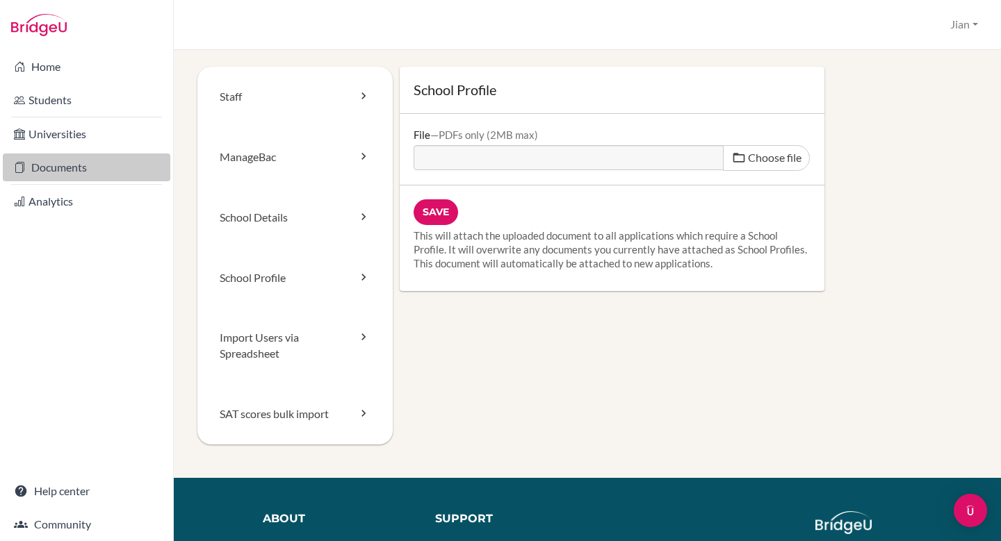
click at [54, 165] on link "Documents" at bounding box center [86, 168] width 167 height 28
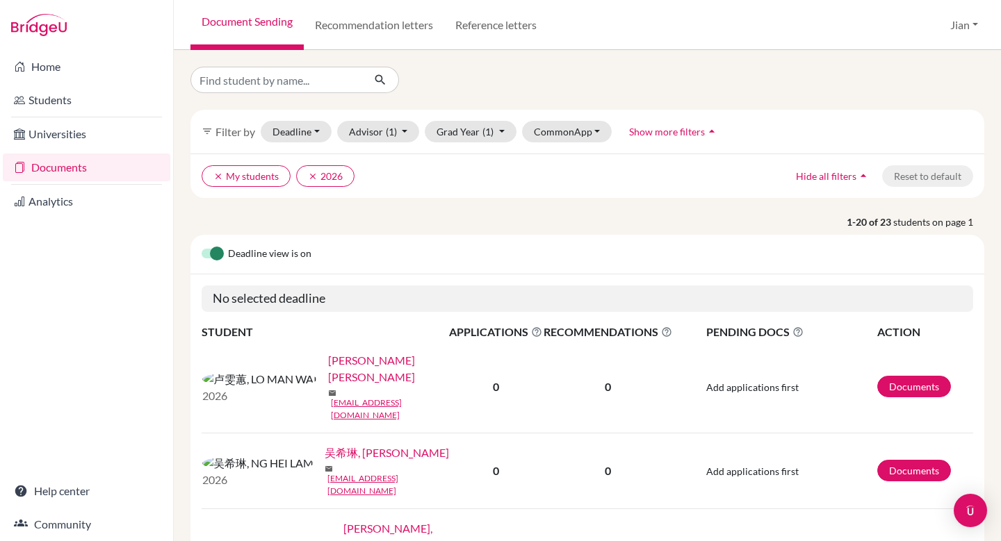
click at [328, 368] on link "[PERSON_NAME] [PERSON_NAME]" at bounding box center [393, 368] width 130 height 33
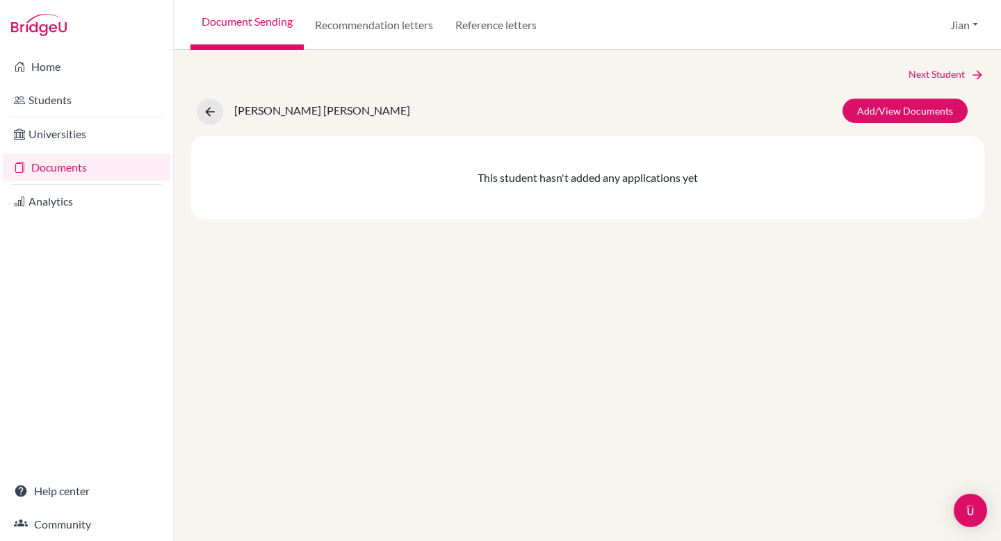
click at [603, 183] on div "This student hasn't added any applications yet" at bounding box center [587, 177] width 794 height 83
click at [363, 189] on div "This student hasn't added any applications yet" at bounding box center [587, 177] width 794 height 83
click at [207, 110] on icon at bounding box center [210, 112] width 14 height 14
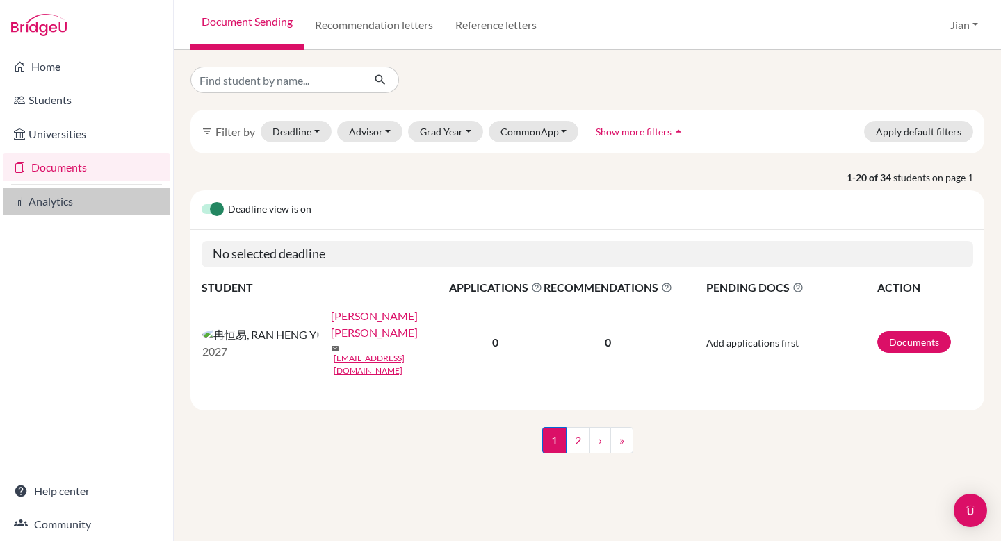
click at [62, 204] on link "Analytics" at bounding box center [86, 202] width 167 height 28
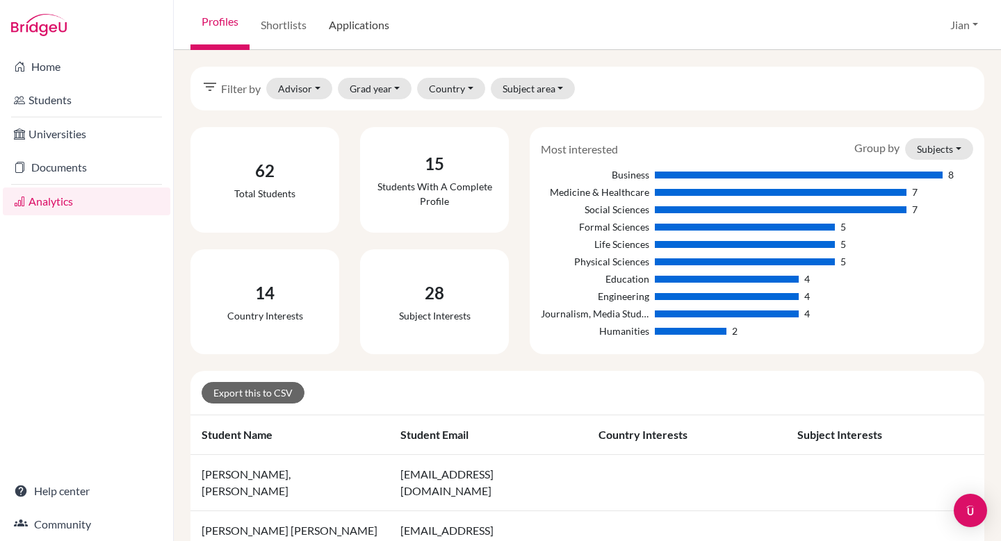
click at [360, 24] on link "Applications" at bounding box center [359, 25] width 83 height 50
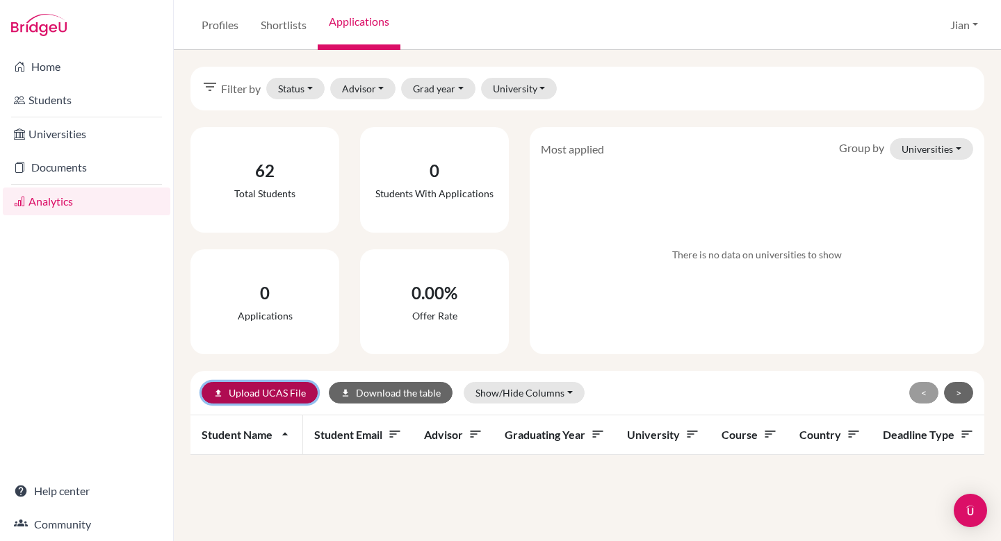
click at [258, 398] on link "upload Upload UCAS File" at bounding box center [260, 393] width 116 height 22
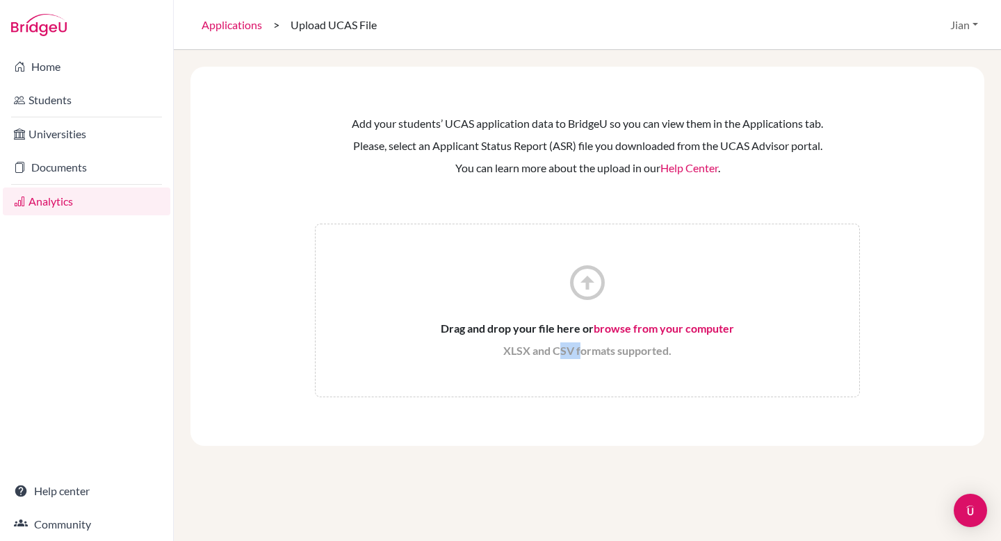
drag, startPoint x: 557, startPoint y: 348, endPoint x: 582, endPoint y: 347, distance: 24.3
click at [582, 347] on span "XLSX and CSV formats supported." at bounding box center [587, 351] width 168 height 17
click at [529, 349] on span "XLSX and CSV formats supported." at bounding box center [587, 351] width 168 height 17
click at [589, 360] on div "arrow_circle_up Drag and drop your file here or browse from your computer XLSX …" at bounding box center [587, 311] width 545 height 174
click at [572, 350] on span "XLSX and CSV formats supported." at bounding box center [587, 351] width 168 height 17
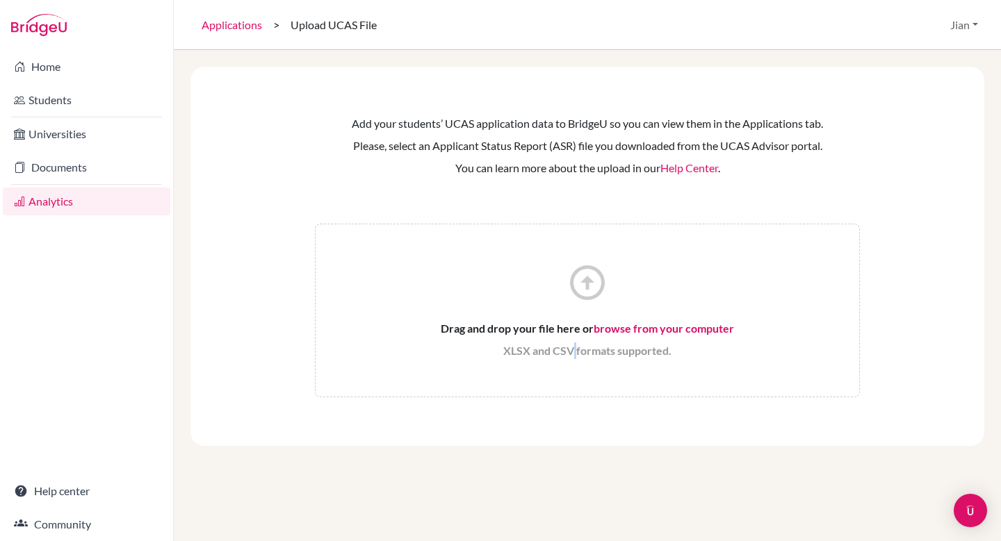
click at [572, 350] on span "XLSX and CSV formats supported." at bounding box center [587, 351] width 168 height 17
click at [652, 366] on div "arrow_circle_up Drag and drop your file here or browse from your computer XLSX …" at bounding box center [587, 311] width 545 height 174
click at [65, 167] on link "Documents" at bounding box center [86, 168] width 167 height 28
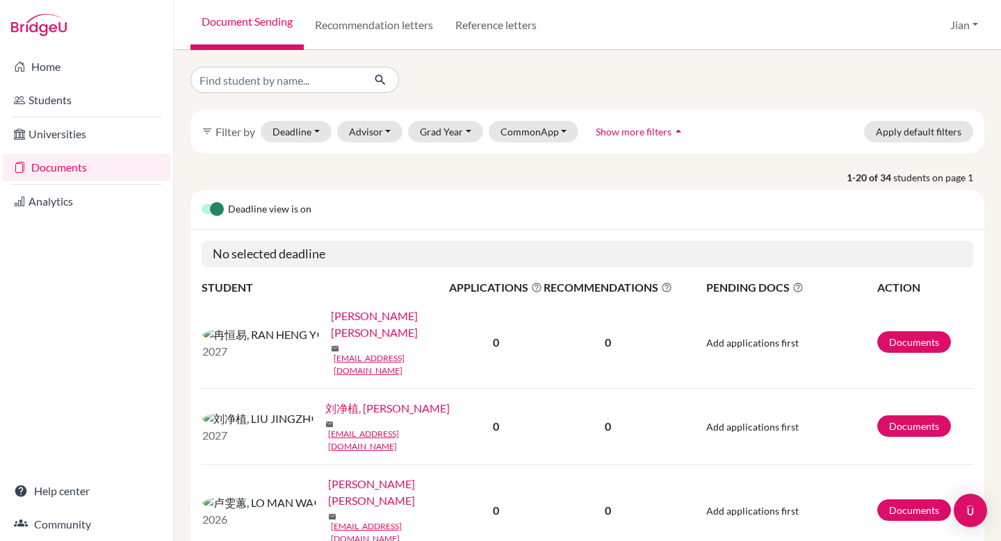
click at [584, 179] on p "1-20 of 34 students on page 1" at bounding box center [587, 177] width 814 height 15
click at [628, 65] on div "filter_list Filter by Deadline - Select a date range Or double click for a sing…" at bounding box center [587, 295] width 827 height 491
